Goal: Transaction & Acquisition: Purchase product/service

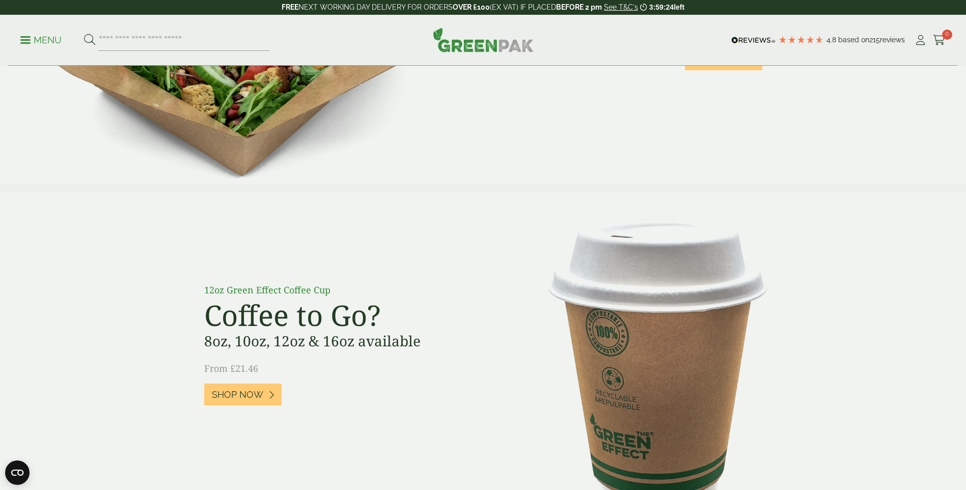
scroll to position [713, 0]
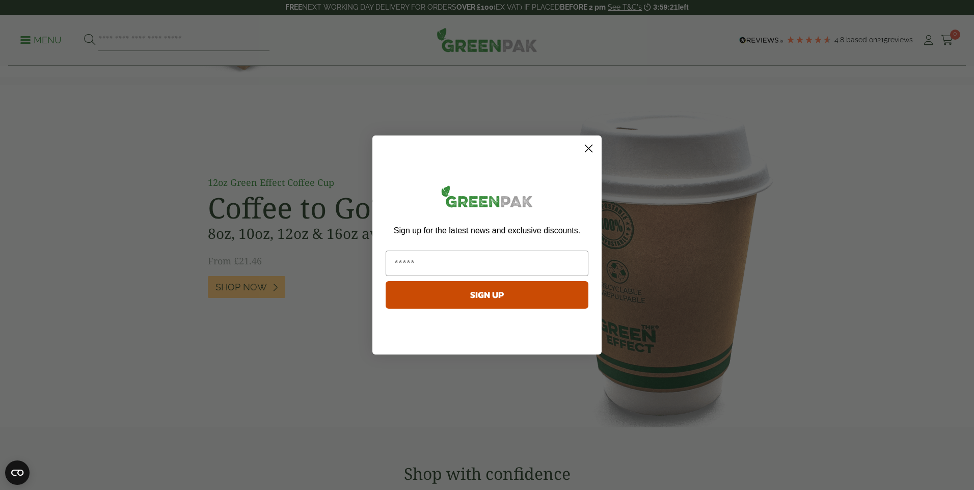
click at [591, 150] on circle "Close dialog" at bounding box center [588, 148] width 17 height 17
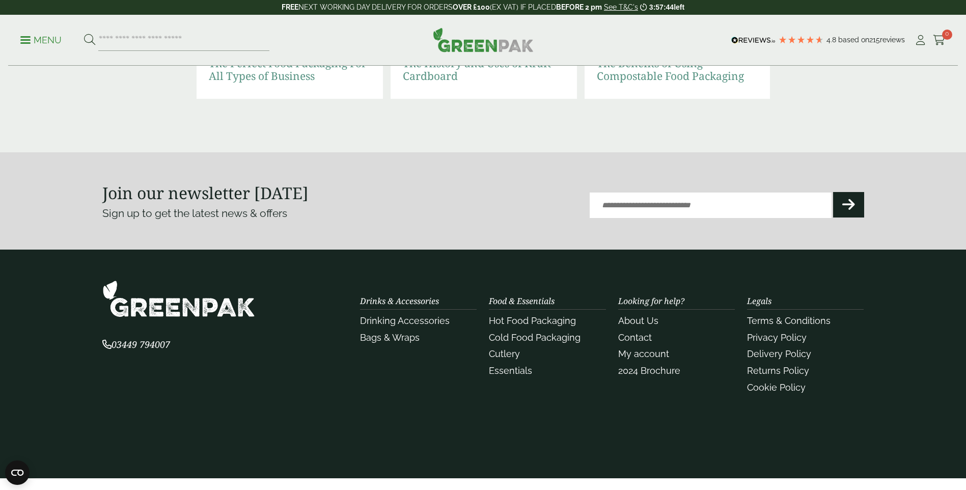
scroll to position [2274, 0]
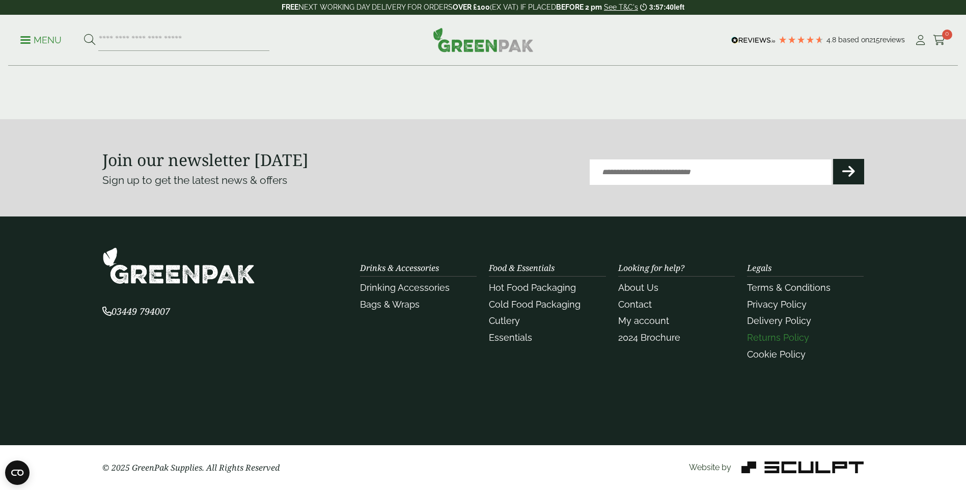
click at [776, 334] on link "Returns Policy" at bounding box center [778, 337] width 62 height 11
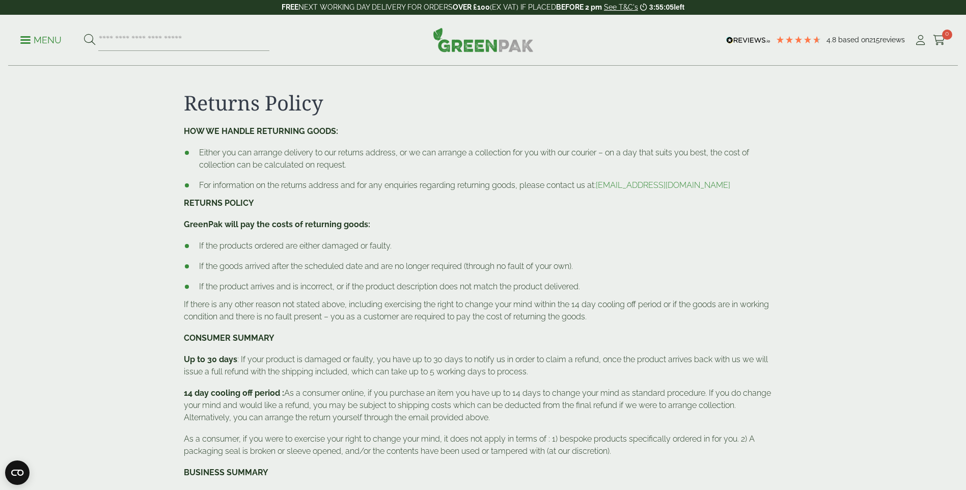
click at [27, 41] on p "Menu" at bounding box center [40, 40] width 41 height 12
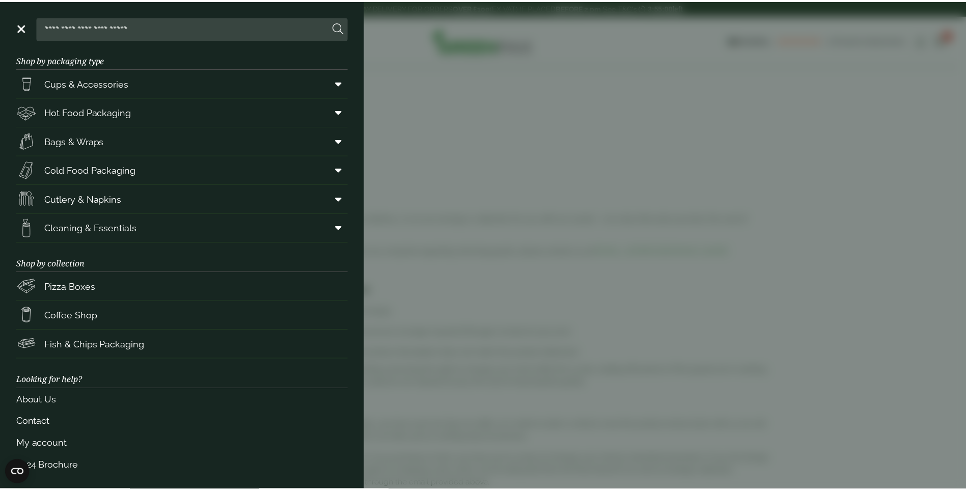
scroll to position [16, 0]
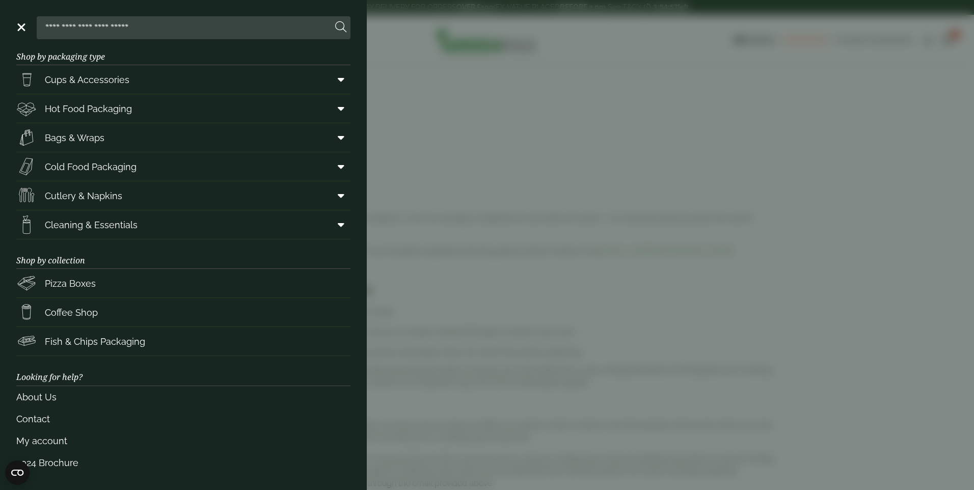
click at [628, 47] on aside "Close Shop by packaging type Cups & Accessories Hot Drink Paper Cups Smoothie C…" at bounding box center [487, 245] width 974 height 490
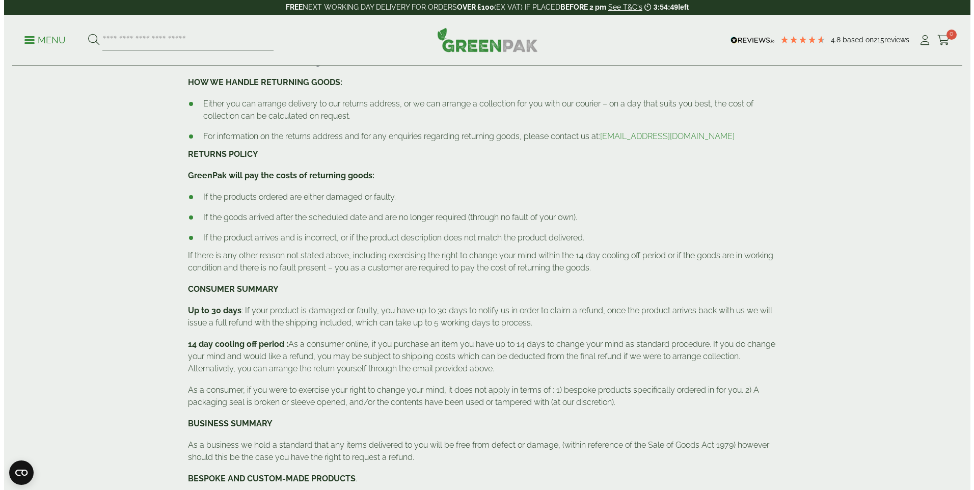
scroll to position [0, 0]
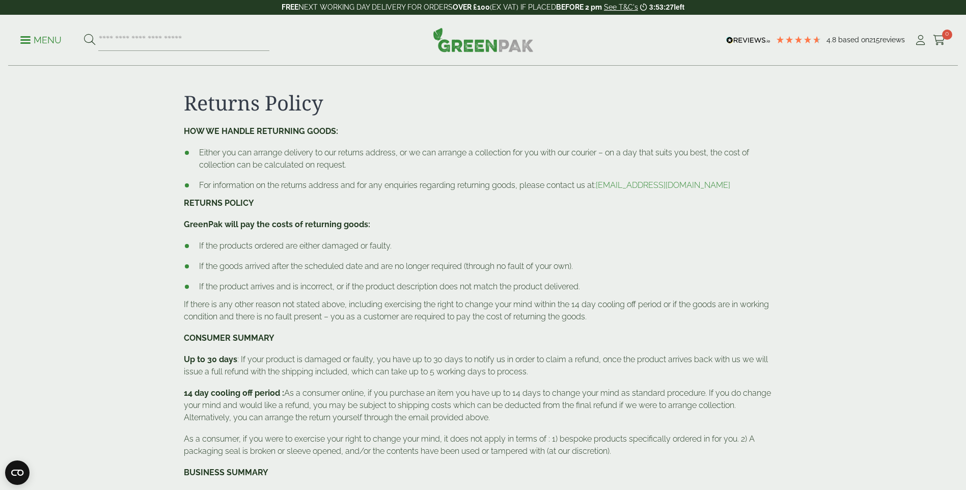
click at [27, 42] on link "Menu" at bounding box center [40, 39] width 41 height 10
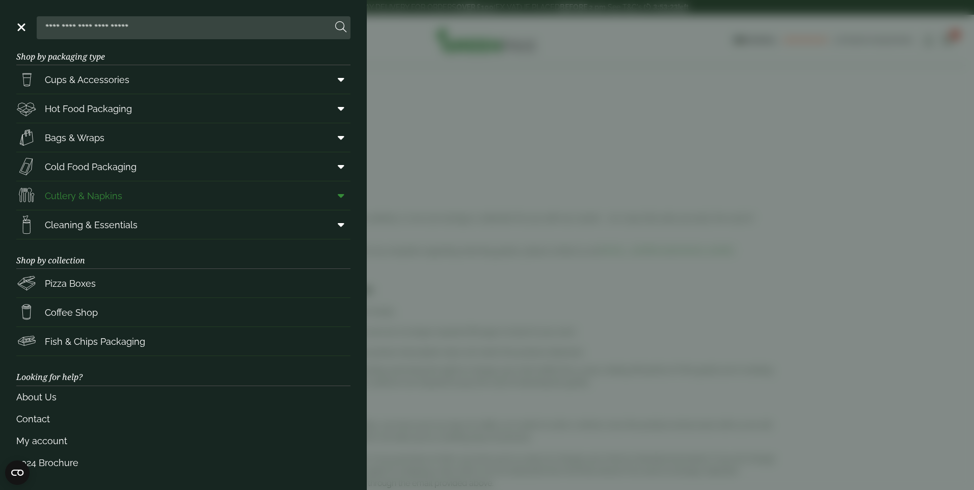
click at [338, 195] on icon at bounding box center [341, 195] width 7 height 10
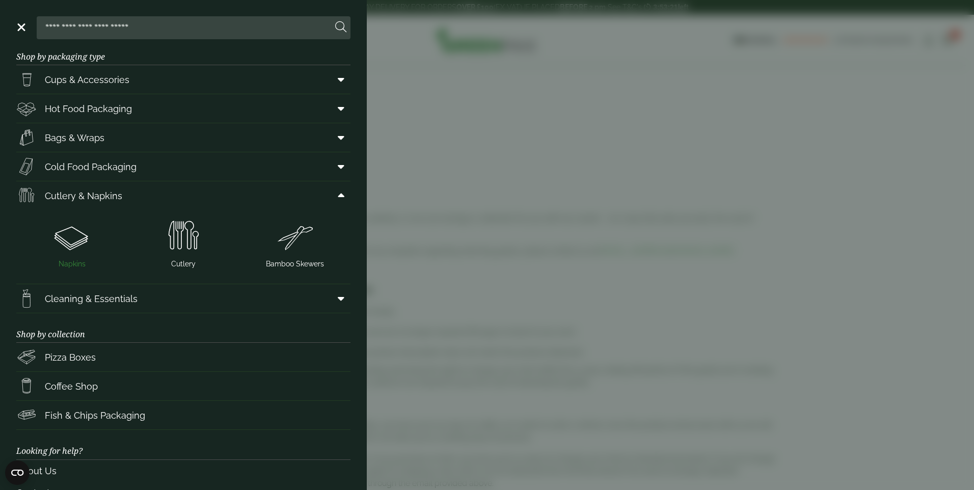
click at [73, 244] on img at bounding box center [71, 236] width 103 height 41
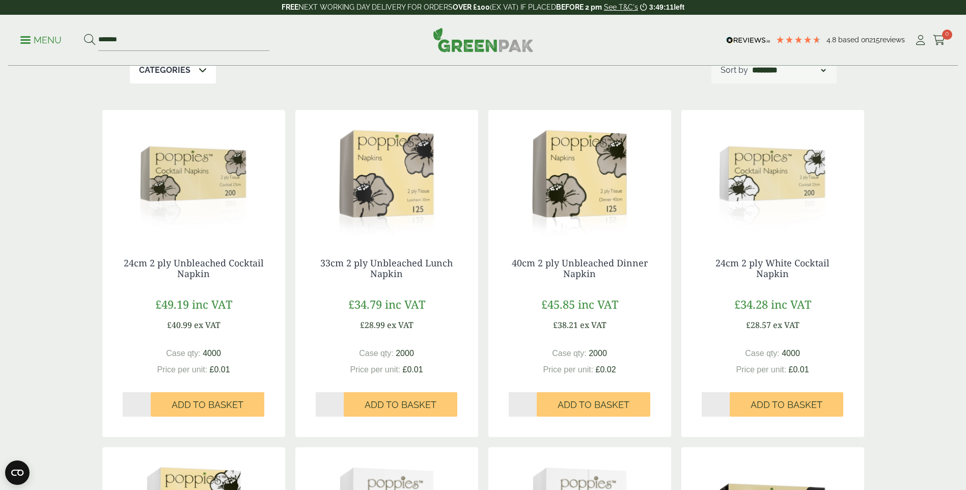
scroll to position [153, 0]
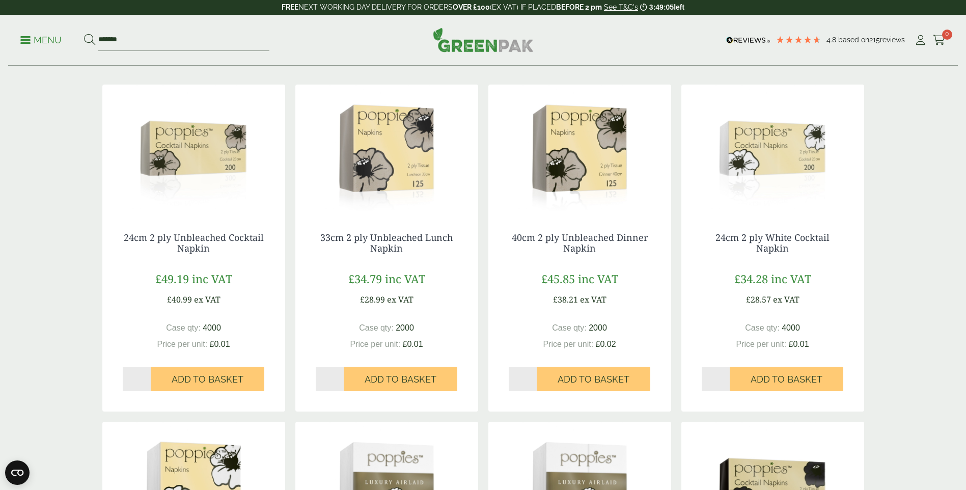
click at [746, 39] on img at bounding box center [748, 40] width 44 height 7
click at [786, 38] on icon at bounding box center [789, 39] width 9 height 9
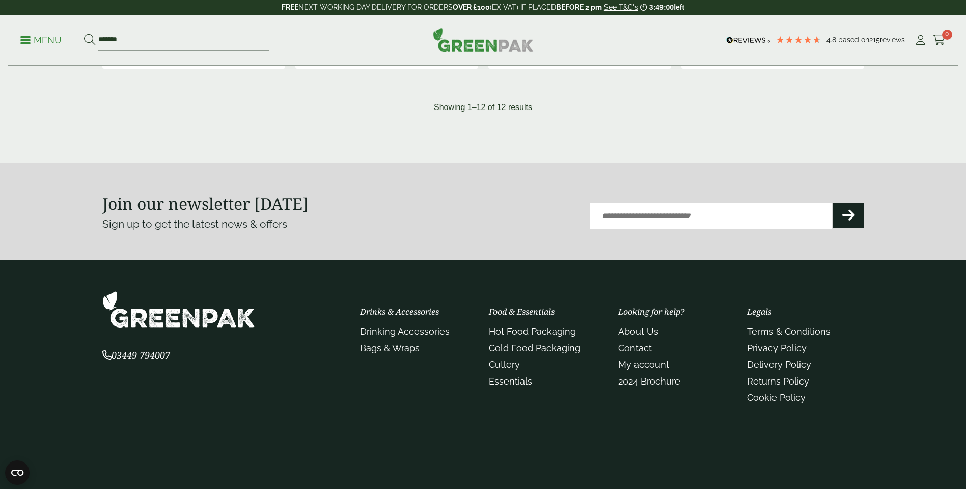
scroll to position [1171, 0]
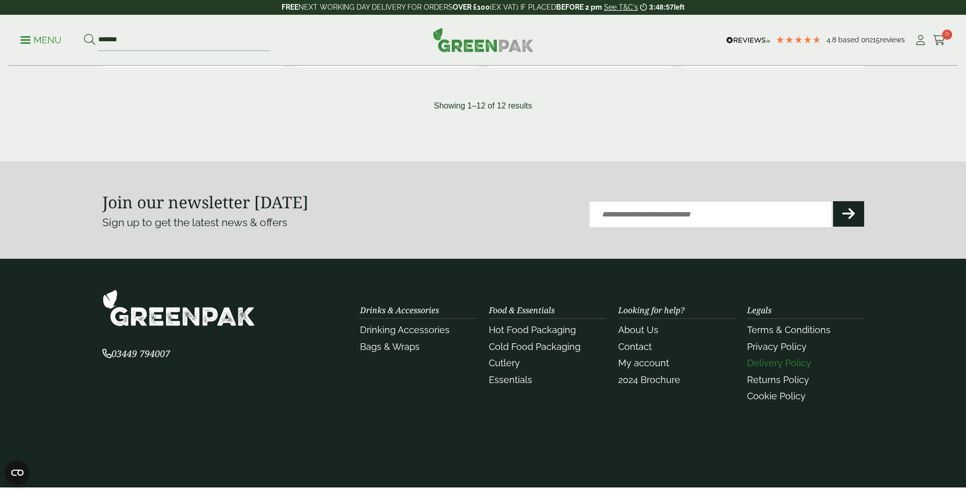
click at [792, 361] on link "Delivery Policy" at bounding box center [779, 362] width 64 height 11
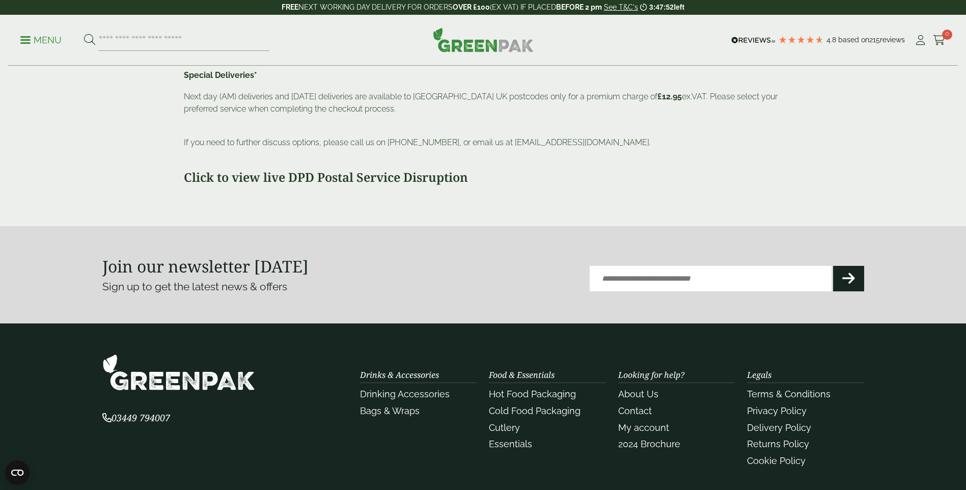
scroll to position [463, 0]
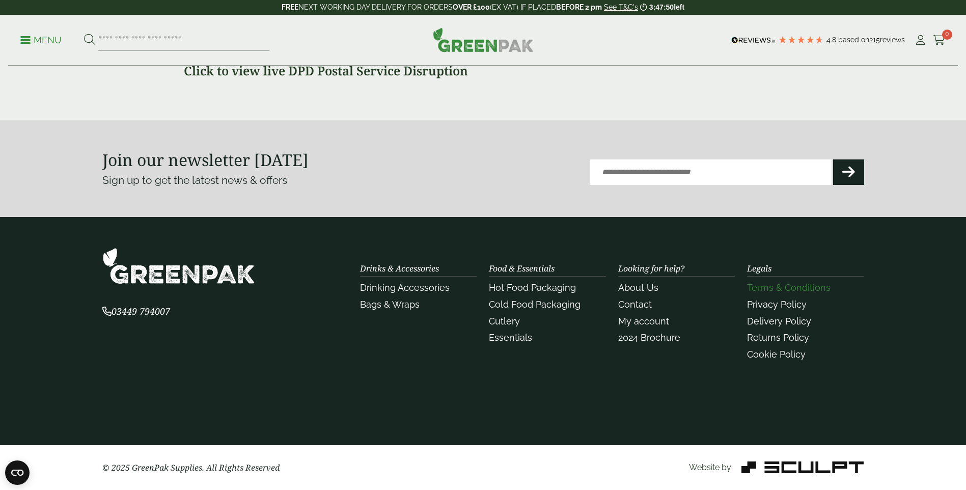
click at [785, 292] on link "Terms & Conditions" at bounding box center [789, 287] width 84 height 11
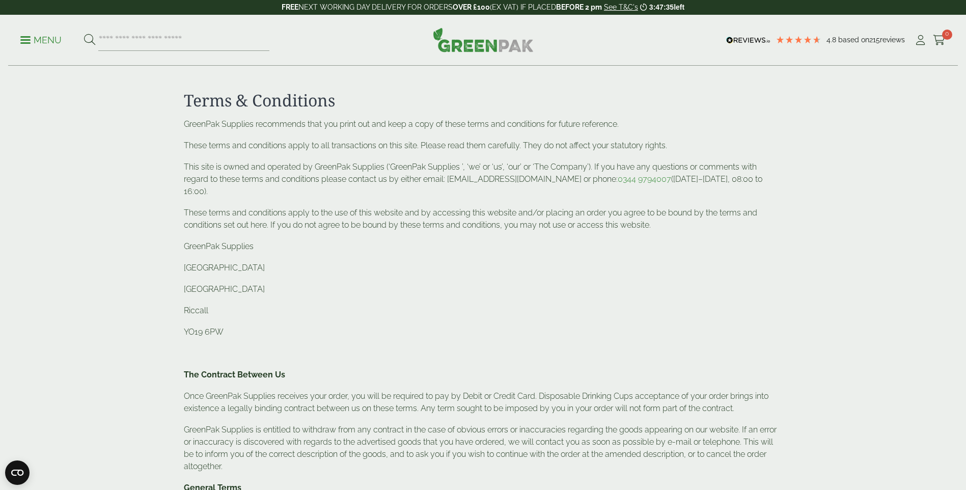
click at [26, 41] on p "Menu" at bounding box center [40, 40] width 41 height 12
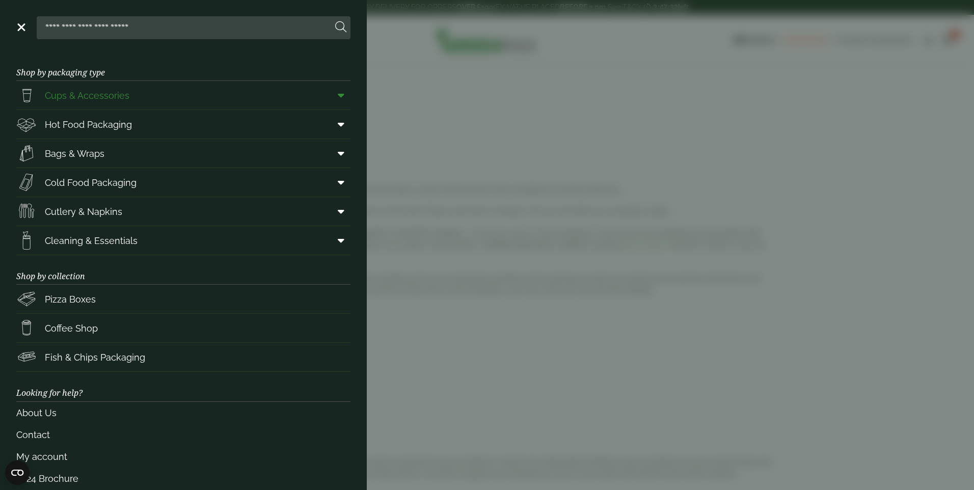
click at [81, 97] on span "Cups & Accessories" at bounding box center [87, 96] width 85 height 14
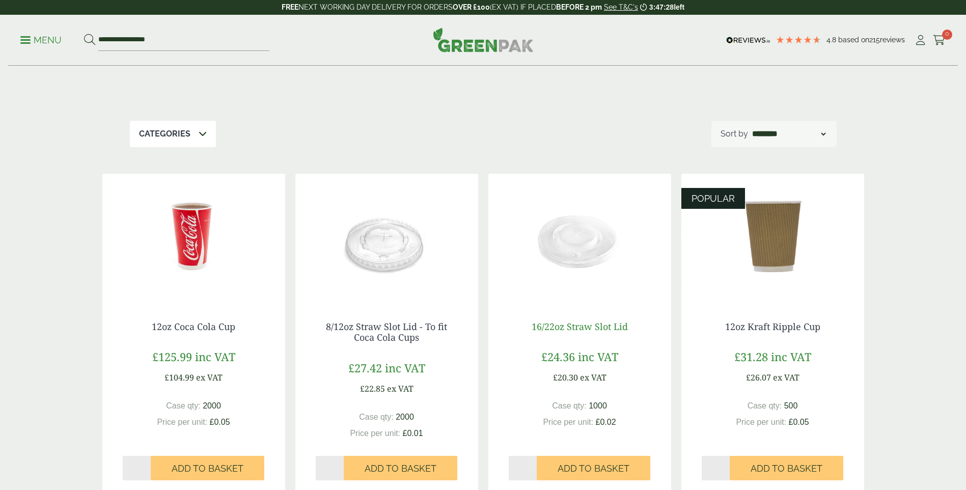
scroll to position [102, 0]
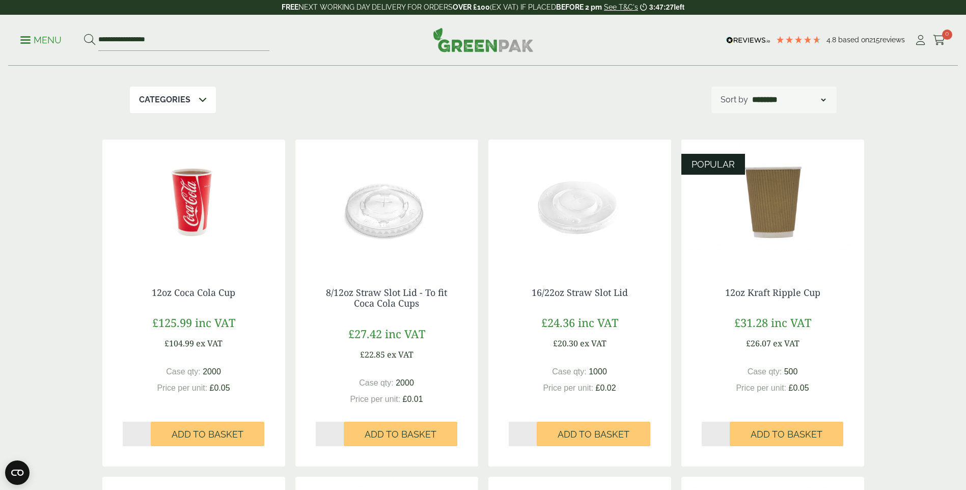
drag, startPoint x: 783, startPoint y: 213, endPoint x: 742, endPoint y: 230, distance: 43.8
click at [783, 212] on img at bounding box center [772, 203] width 183 height 127
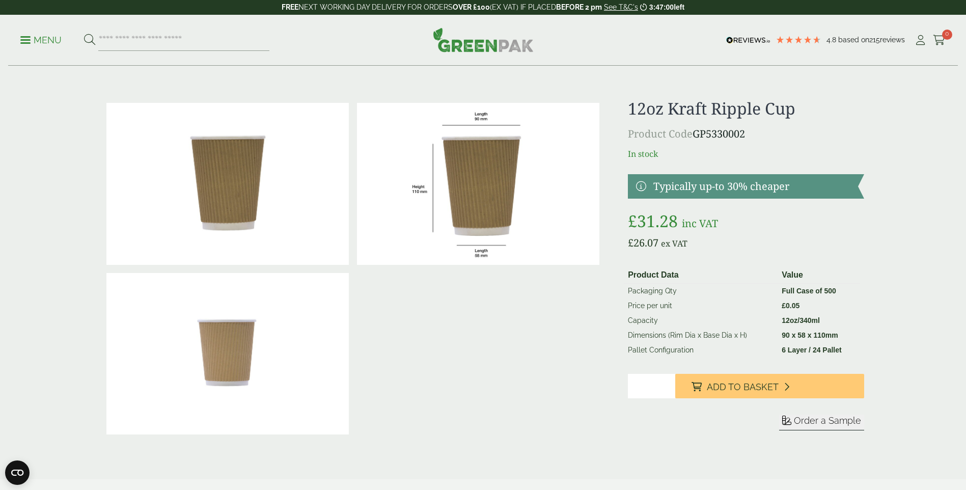
click at [825, 423] on span "Order a Sample" at bounding box center [827, 420] width 67 height 11
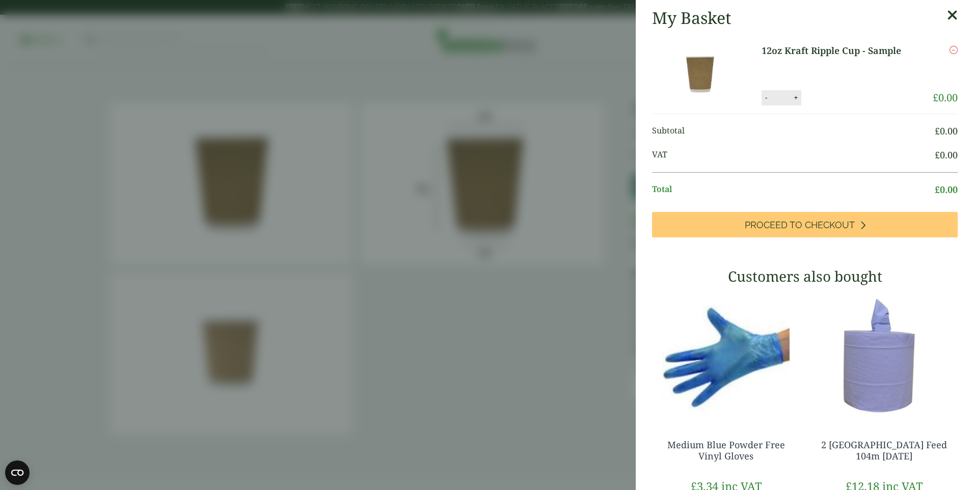
click at [947, 16] on icon at bounding box center [952, 15] width 11 height 14
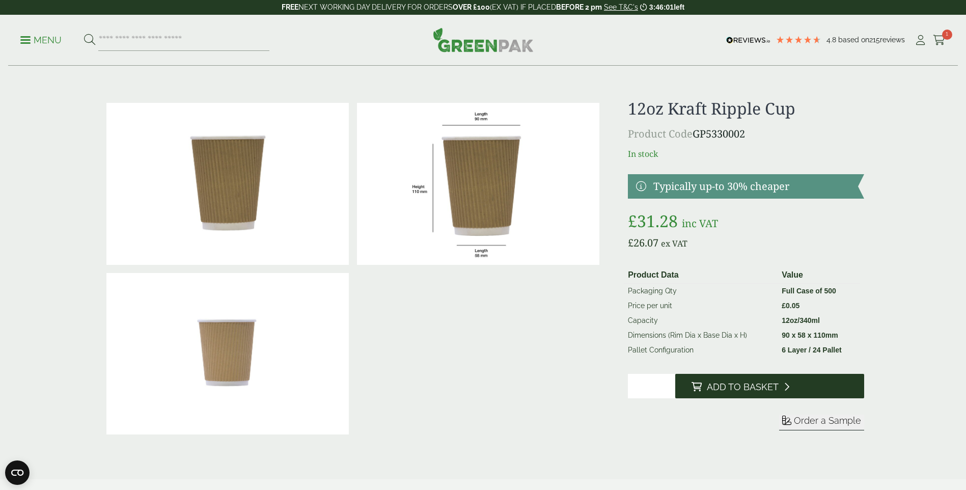
click at [769, 391] on span "Add to Basket" at bounding box center [743, 386] width 72 height 11
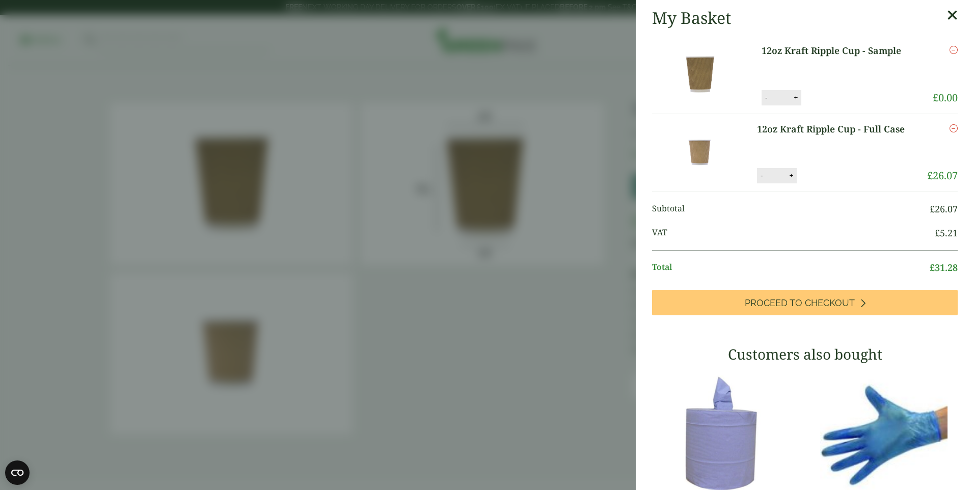
click at [949, 49] on icon "Remove this item" at bounding box center [953, 50] width 8 height 8
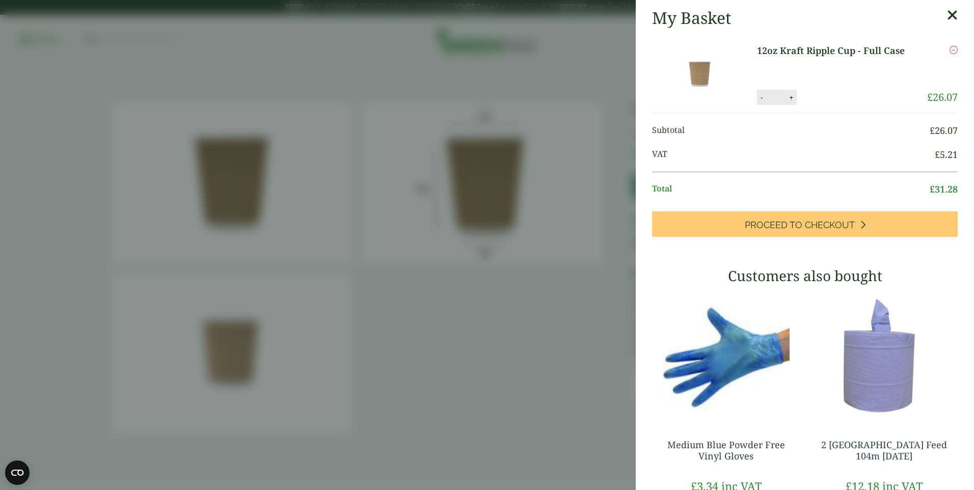
click at [947, 18] on icon at bounding box center [952, 15] width 11 height 14
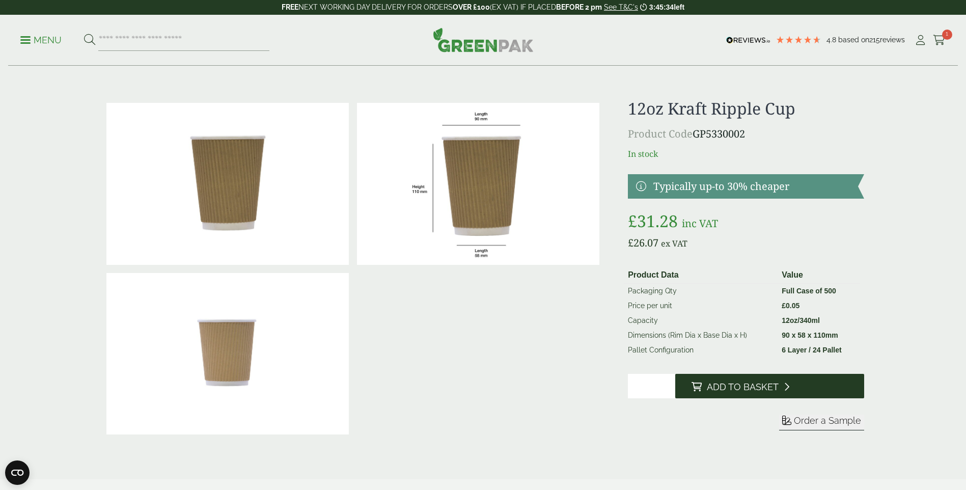
click at [774, 385] on span "Add to Basket" at bounding box center [743, 386] width 72 height 11
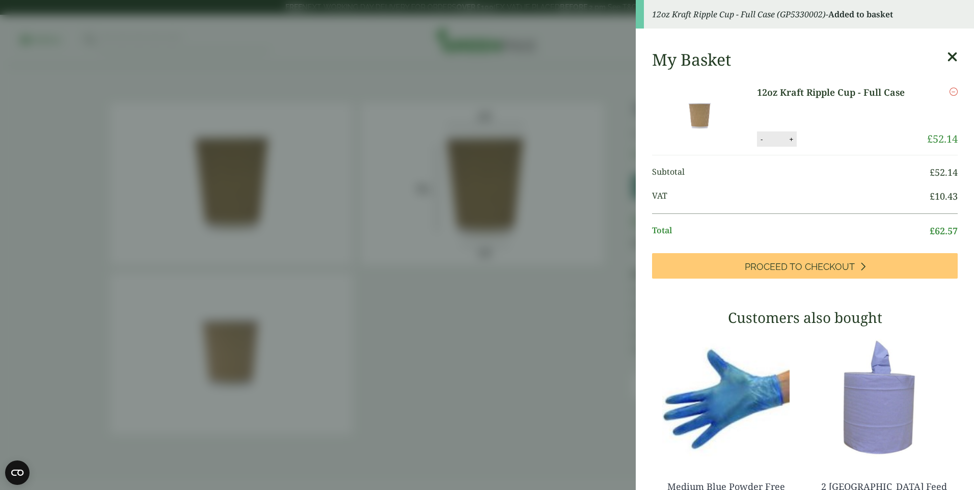
click at [947, 57] on icon at bounding box center [952, 57] width 11 height 14
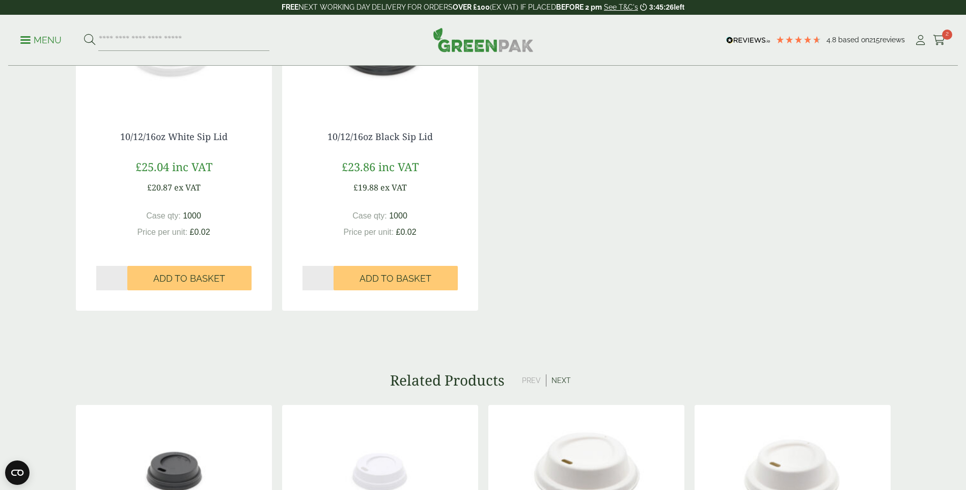
scroll to position [1069, 0]
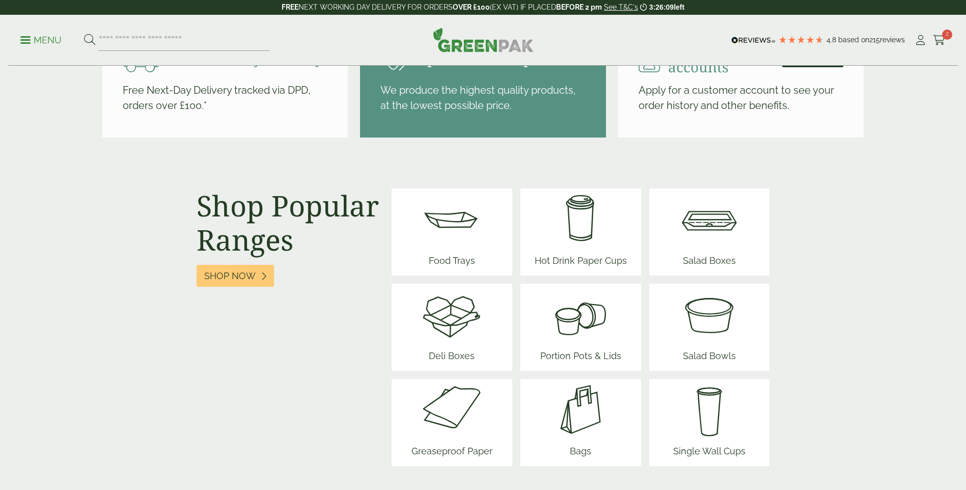
scroll to position [1273, 0]
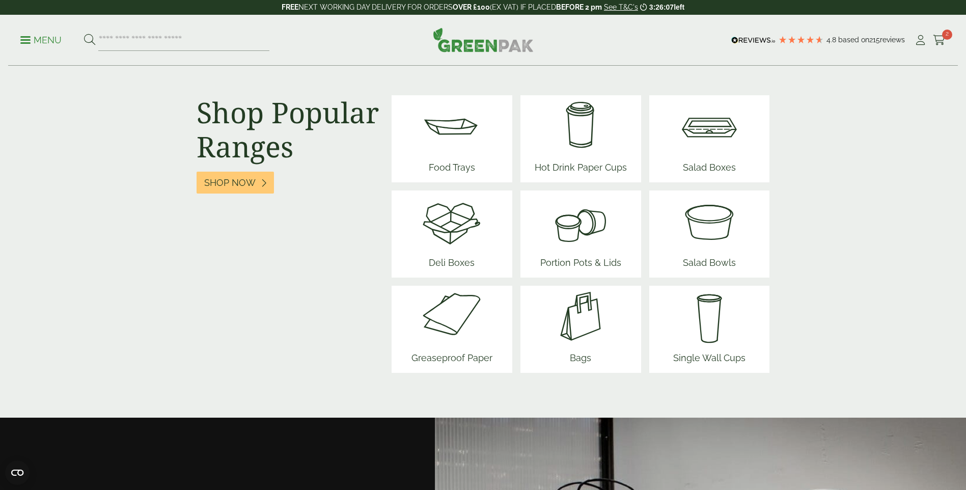
click at [582, 139] on img at bounding box center [581, 125] width 100 height 61
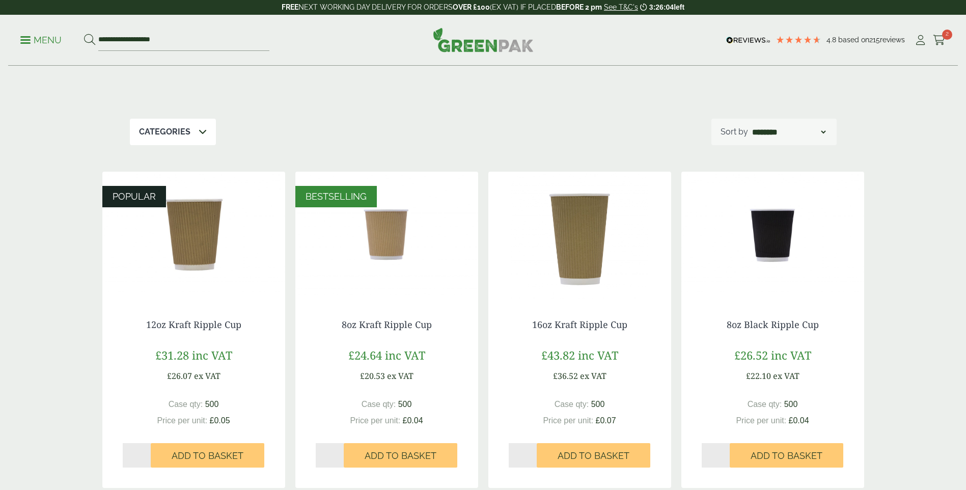
scroll to position [153, 0]
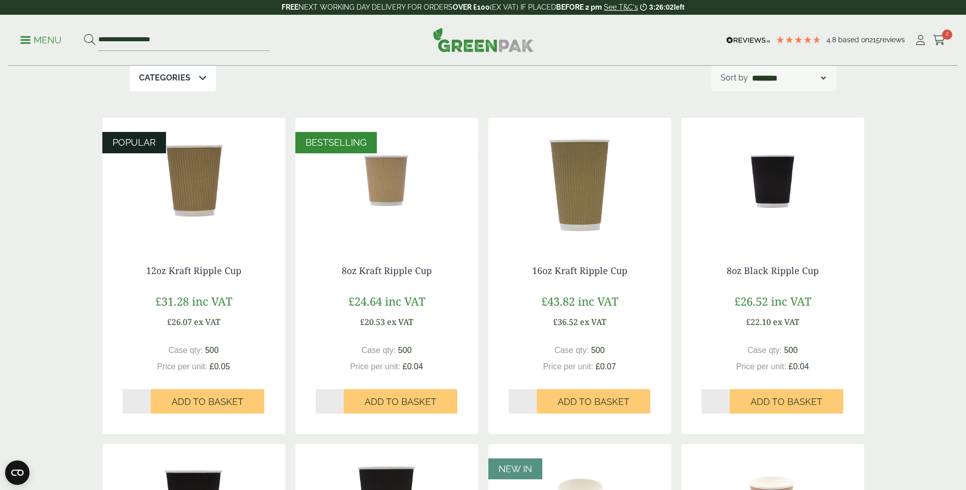
drag, startPoint x: 197, startPoint y: 193, endPoint x: 215, endPoint y: 195, distance: 18.4
click at [197, 192] on img at bounding box center [193, 181] width 183 height 127
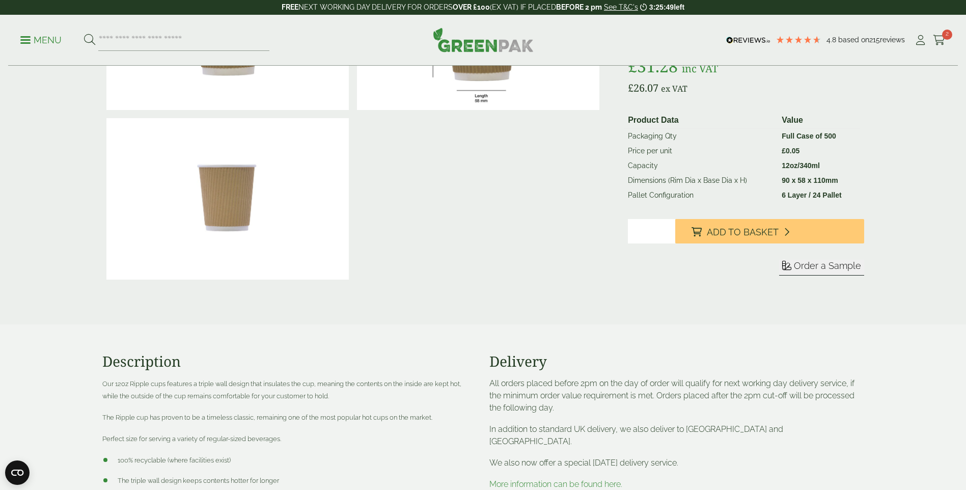
scroll to position [102, 0]
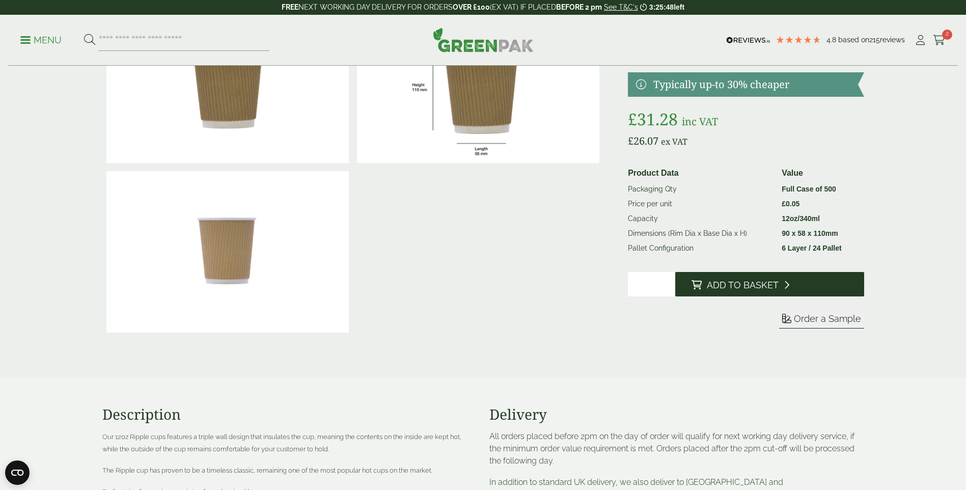
click at [758, 285] on span "Add to Basket" at bounding box center [743, 285] width 72 height 11
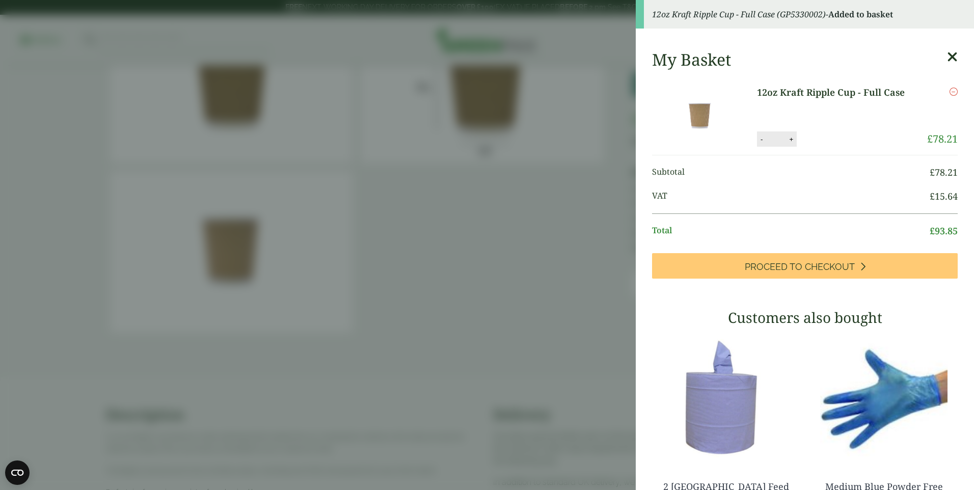
click at [947, 55] on icon at bounding box center [952, 57] width 11 height 14
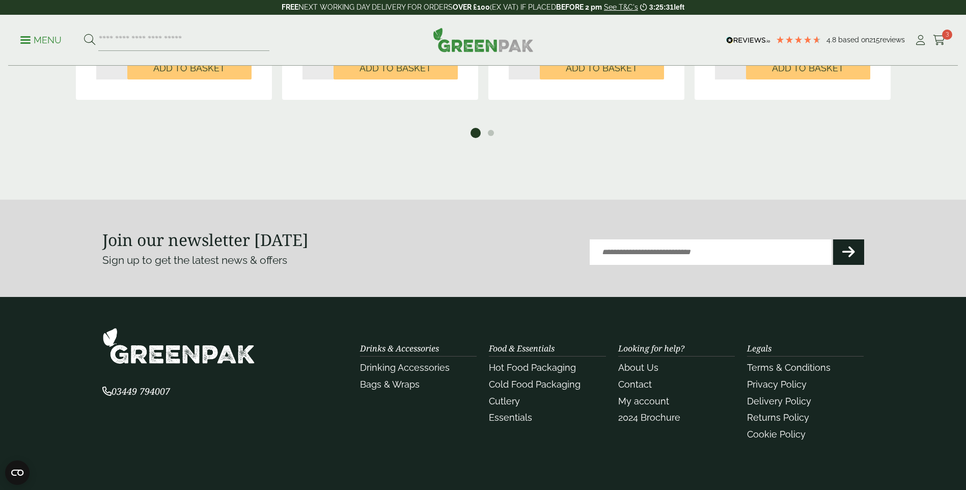
scroll to position [1578, 0]
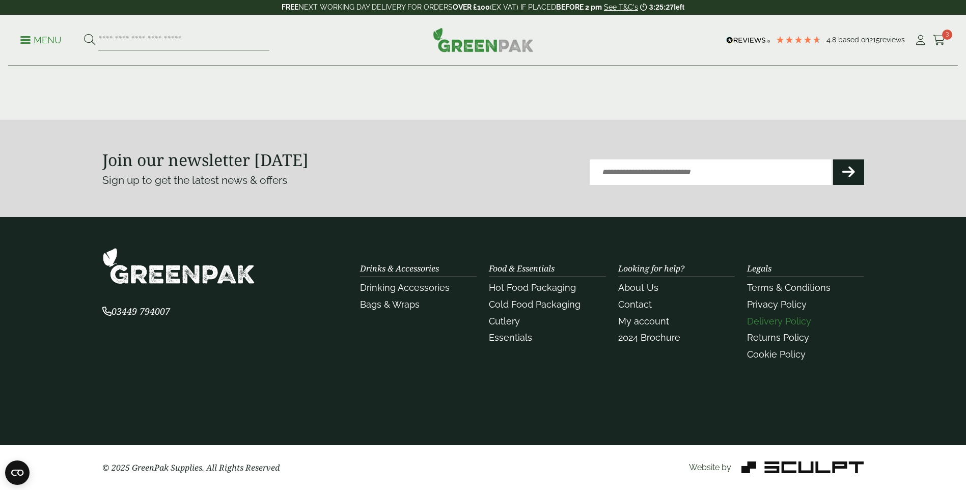
click at [786, 324] on link "Delivery Policy" at bounding box center [779, 321] width 64 height 11
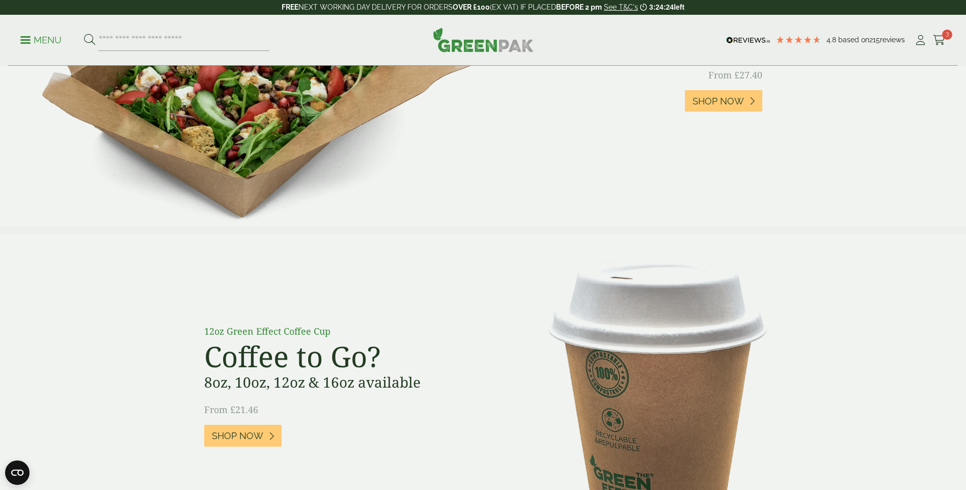
scroll to position [509, 0]
